Goal: Information Seeking & Learning: Learn about a topic

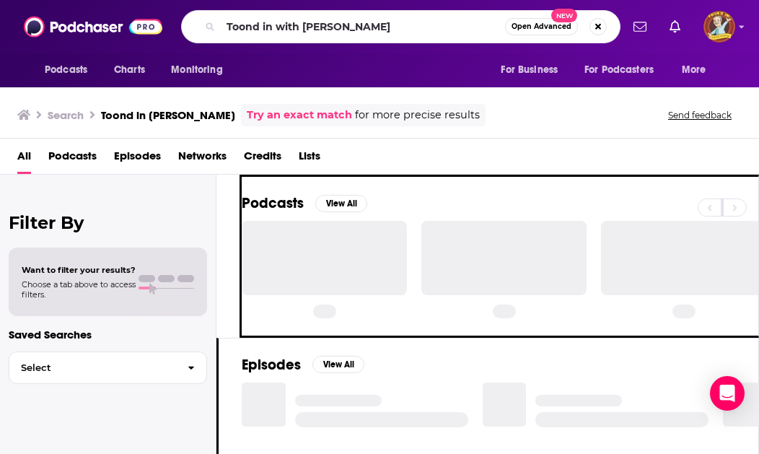
click at [417, 30] on input "Toond in with [PERSON_NAME]" at bounding box center [363, 26] width 284 height 23
type input "Toond in with [PERSON_NAME]"
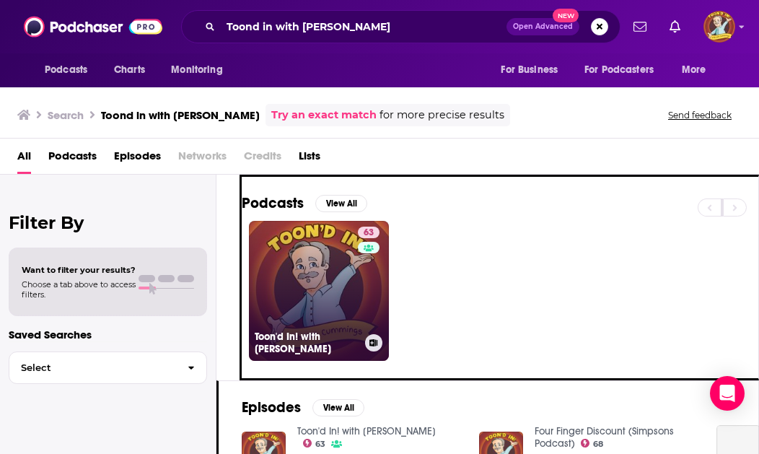
click at [329, 283] on link "63 Toon'd In! with [PERSON_NAME]" at bounding box center [319, 291] width 140 height 140
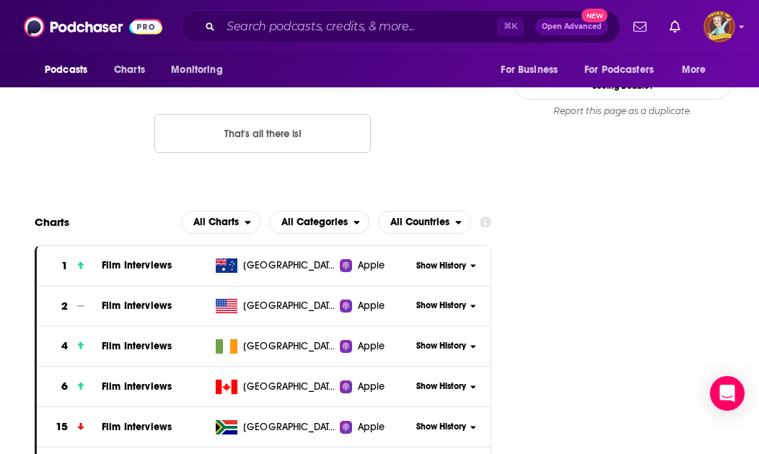
scroll to position [1732, 0]
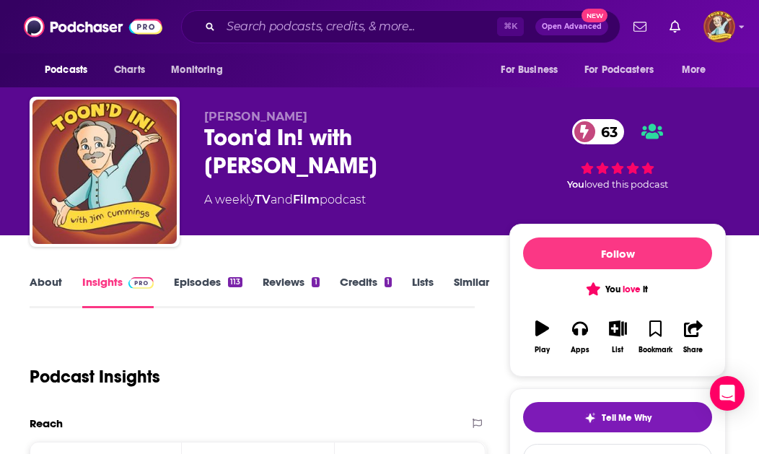
scroll to position [0, 5]
click at [112, 280] on link "Insights" at bounding box center [117, 291] width 71 height 33
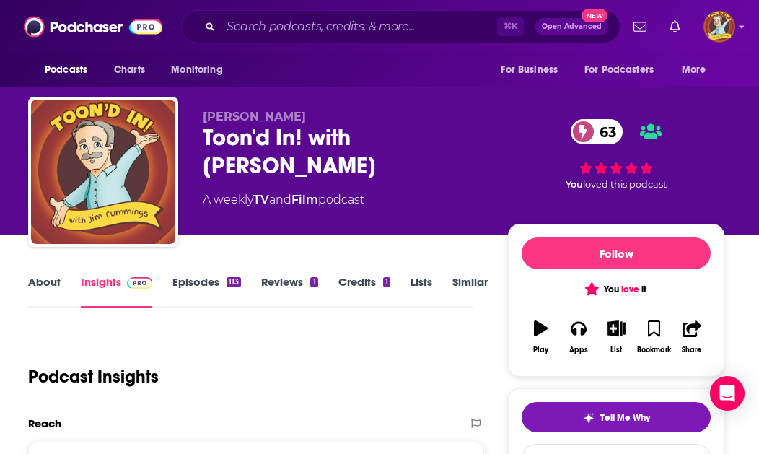
scroll to position [0, 19]
click at [137, 66] on span "Charts" at bounding box center [129, 70] width 31 height 20
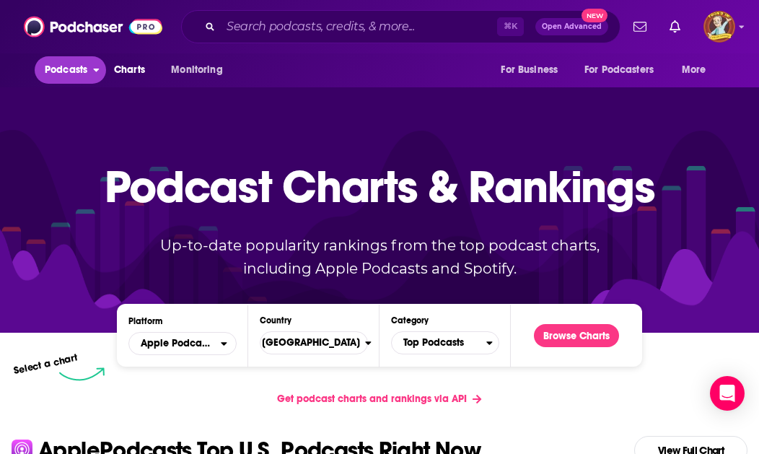
click at [68, 70] on span "Podcasts" at bounding box center [66, 70] width 43 height 20
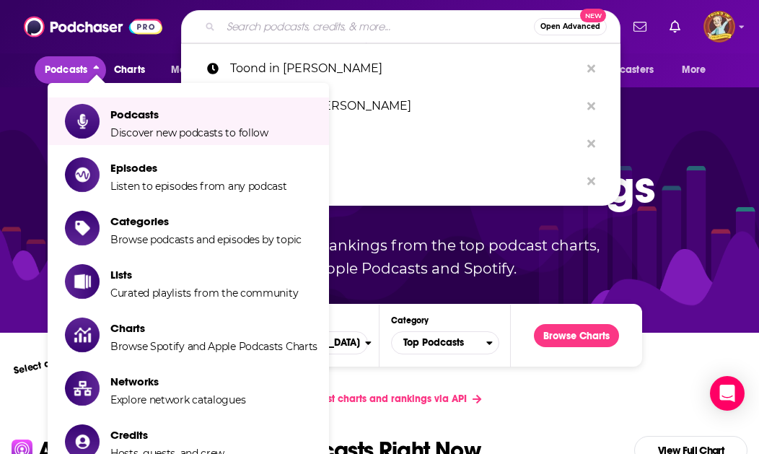
click at [324, 32] on input "Search podcasts, credits, & more..." at bounding box center [377, 26] width 313 height 23
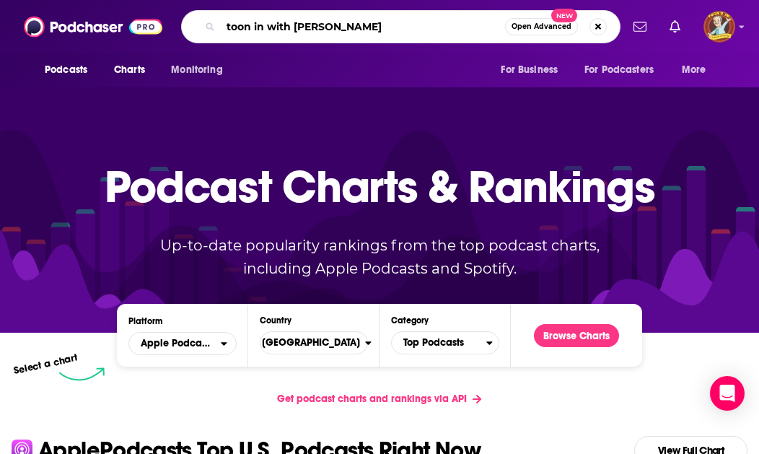
type input "toon in with [PERSON_NAME]"
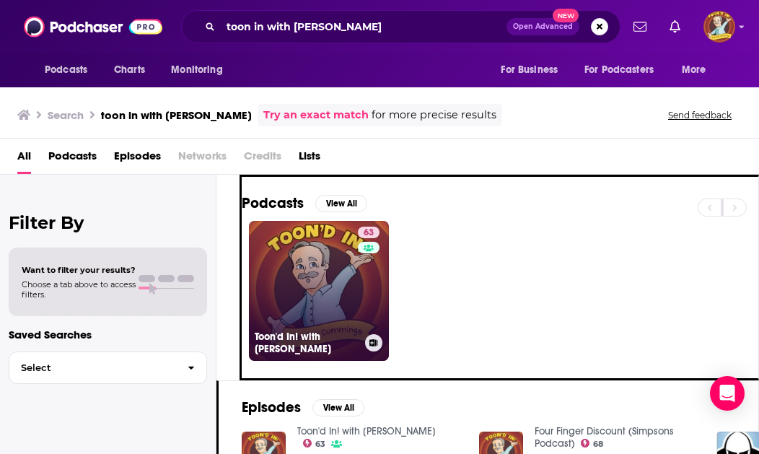
click at [325, 258] on link "63 Toon'd In! with [PERSON_NAME]" at bounding box center [319, 291] width 140 height 140
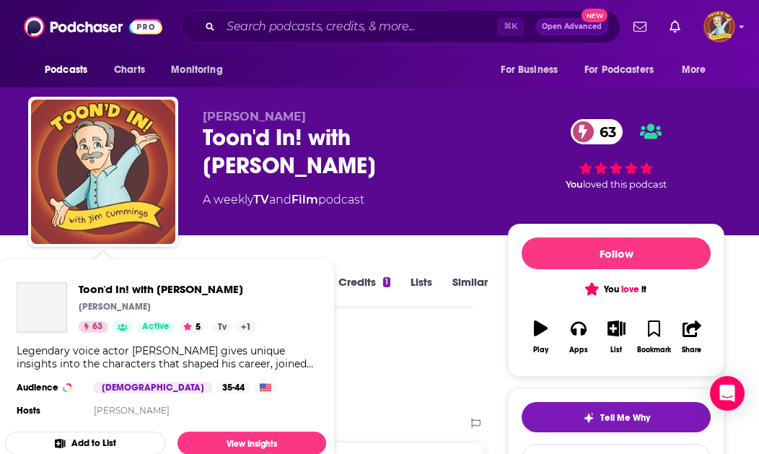
scroll to position [0, 8]
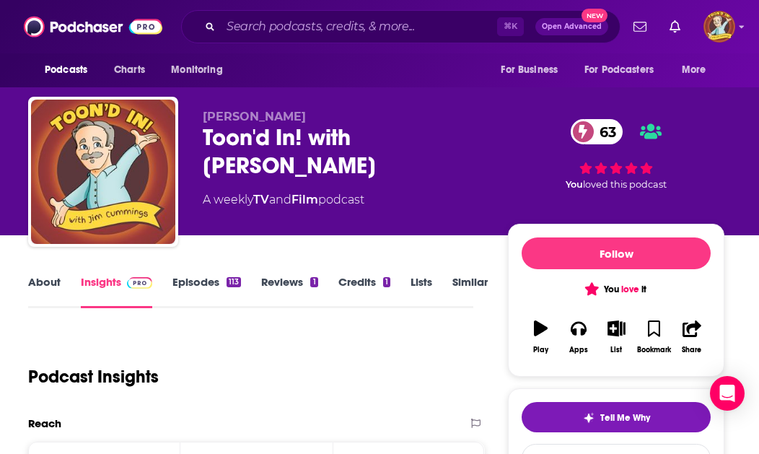
click at [213, 281] on link "Episodes 113" at bounding box center [206, 291] width 69 height 33
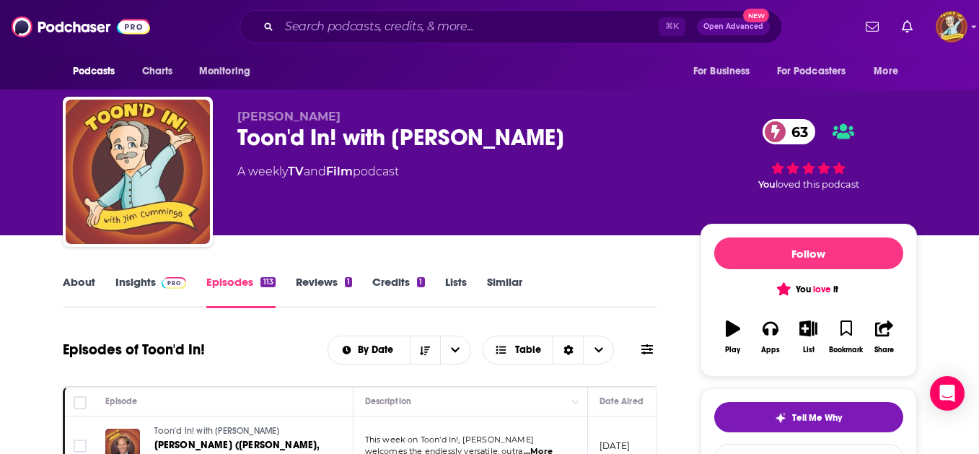
click at [70, 277] on link "About" at bounding box center [79, 291] width 32 height 33
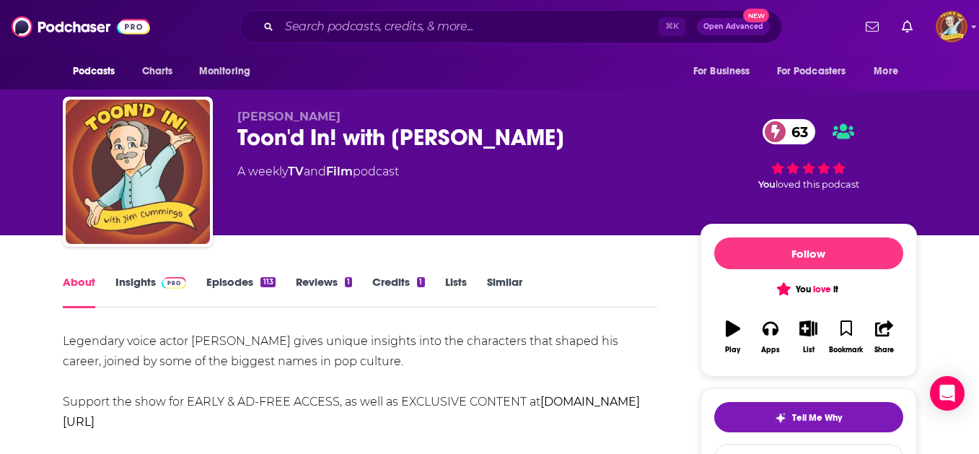
click at [139, 283] on link "Insights" at bounding box center [150, 291] width 71 height 33
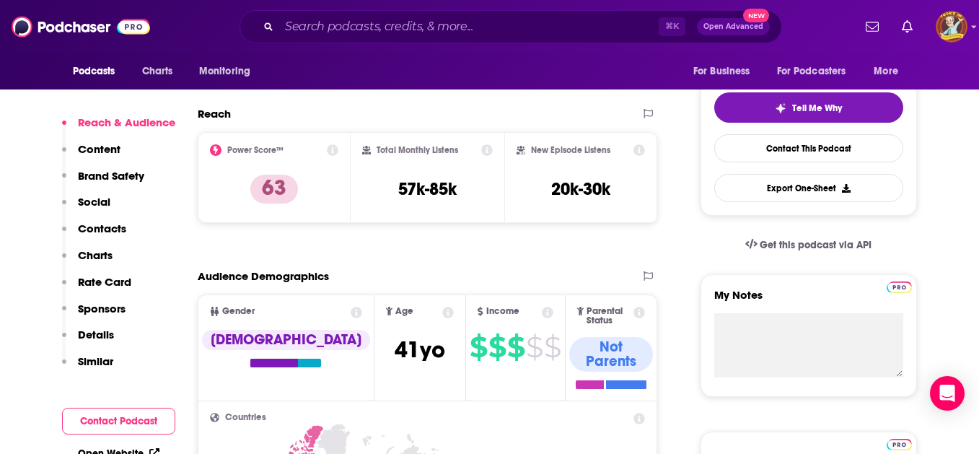
scroll to position [309, 0]
click at [102, 255] on p "Charts" at bounding box center [95, 255] width 35 height 14
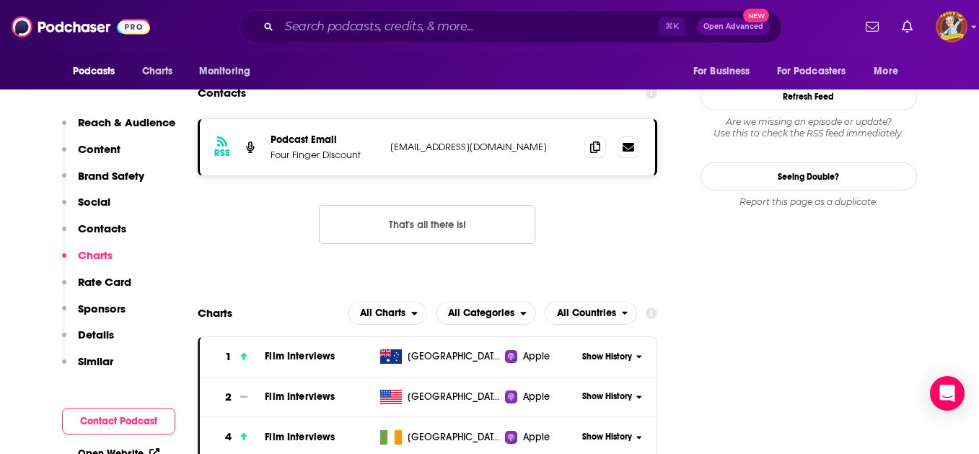
click at [311, 350] on span "Film Interviews" at bounding box center [300, 356] width 70 height 12
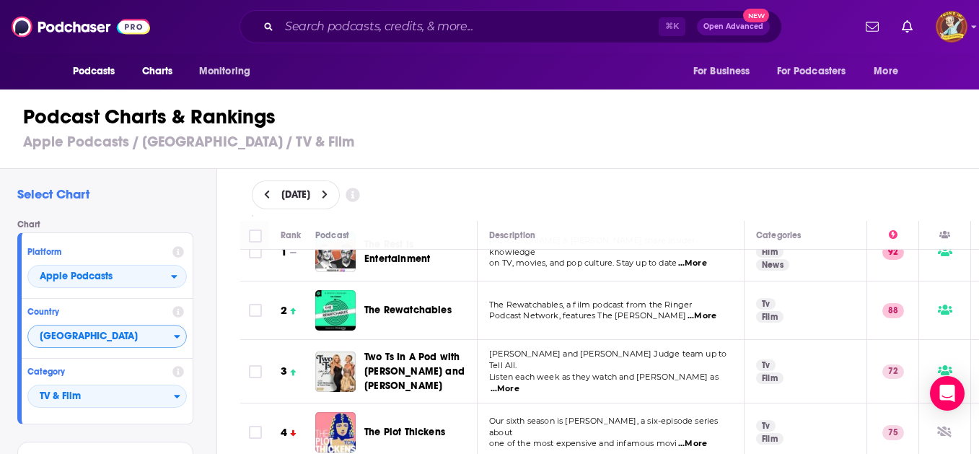
click at [177, 336] on icon "Countries" at bounding box center [178, 337] width 6 height 4
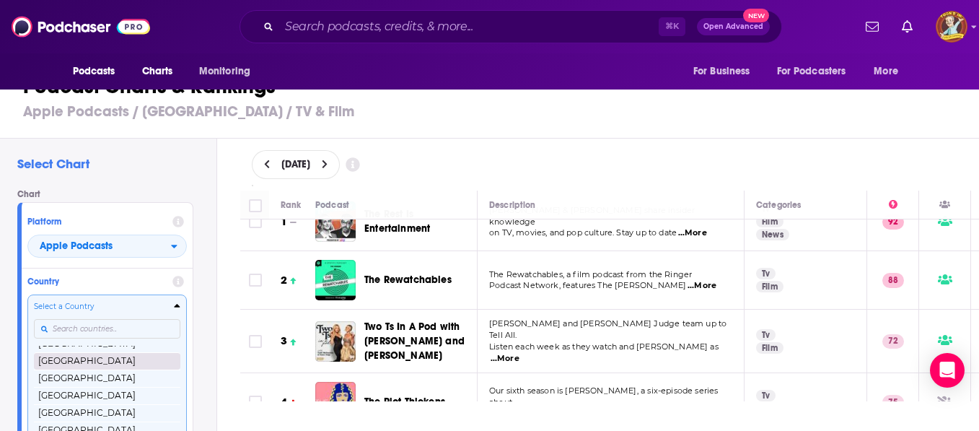
scroll to position [2834, 0]
click at [101, 390] on button "[GEOGRAPHIC_DATA]" at bounding box center [107, 392] width 146 height 17
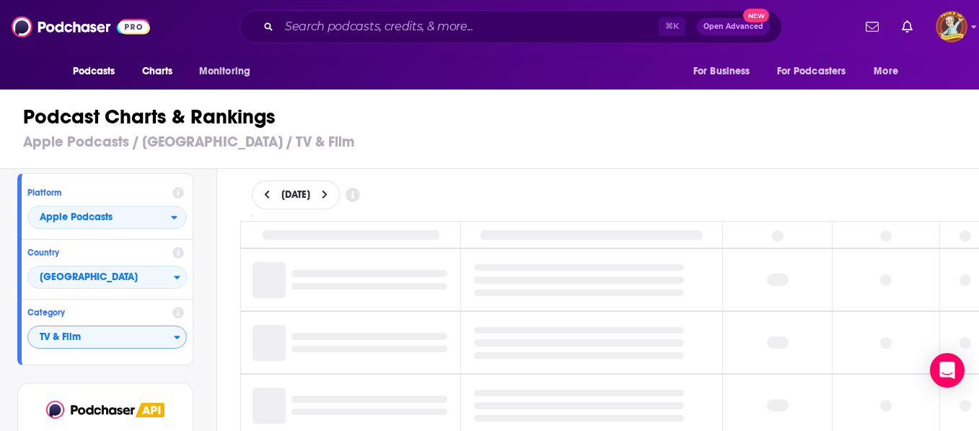
scroll to position [58, 0]
click at [172, 337] on span "TV & Film" at bounding box center [101, 339] width 146 height 25
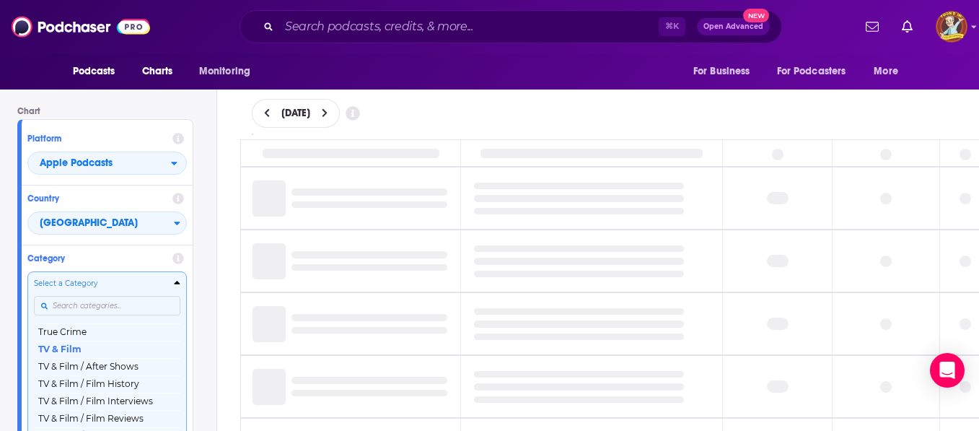
scroll to position [1817, 0]
